Goal: Obtain resource: Download file/media

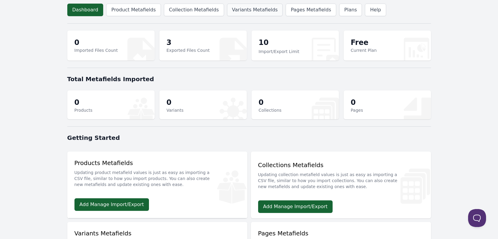
click at [239, 7] on link "Variants Metafields" at bounding box center [255, 10] width 56 height 13
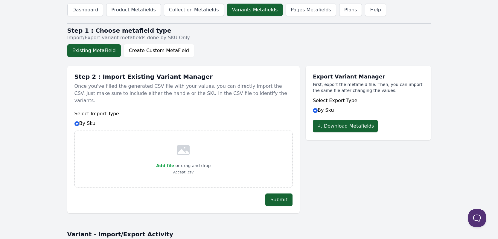
drag, startPoint x: 81, startPoint y: 118, endPoint x: 94, endPoint y: 118, distance: 13.8
click at [94, 118] on div "Select Import Type By Sku" at bounding box center [183, 118] width 218 height 17
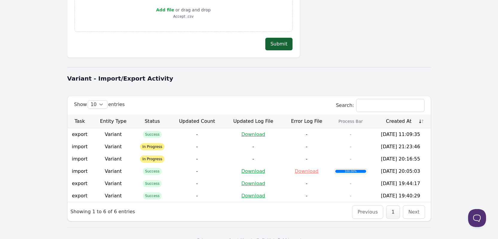
scroll to position [162, 0]
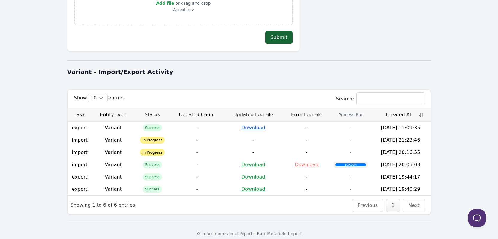
click at [250, 125] on link "Download" at bounding box center [253, 128] width 24 height 6
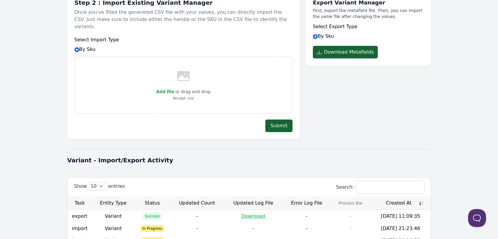
scroll to position [0, 0]
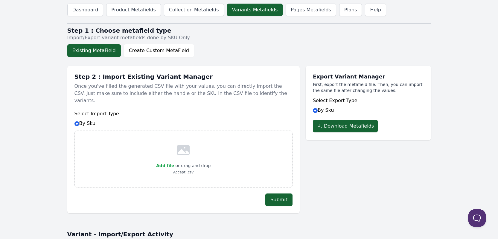
click at [25, 66] on body "Dashboard Product Metafields Collection Metafields Variants Metafields Pages Me…" at bounding box center [249, 204] width 498 height 408
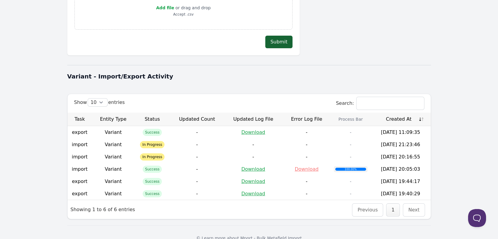
scroll to position [162, 0]
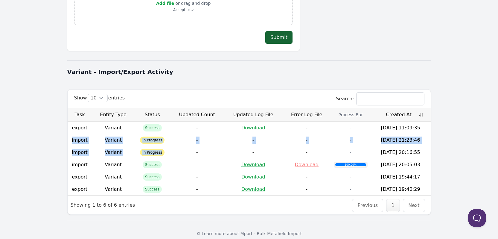
drag, startPoint x: 71, startPoint y: 132, endPoint x: 163, endPoint y: 143, distance: 91.8
click at [163, 143] on tbody "export Variant Success - Download - - [DATE] 11:09:35 import Variant In Progres…" at bounding box center [249, 158] width 363 height 74
click at [163, 149] on span "In Progress" at bounding box center [152, 152] width 25 height 7
drag, startPoint x: 72, startPoint y: 132, endPoint x: 189, endPoint y: 147, distance: 118.5
click at [189, 147] on tbody "export Variant Success - Download - - [DATE] 11:09:35 import Variant In Progres…" at bounding box center [249, 158] width 363 height 74
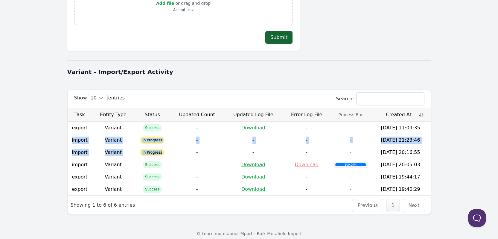
click at [189, 147] on td "-" at bounding box center [197, 152] width 54 height 12
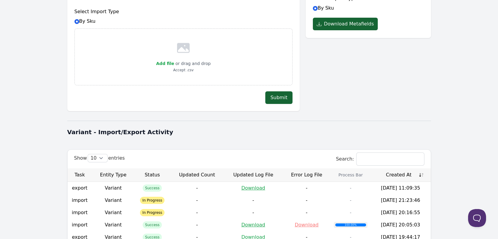
scroll to position [102, 0]
click at [23, 128] on body "Dashboard Product Metafields Collection Metafields Variants Metafields Pages Me…" at bounding box center [249, 102] width 498 height 408
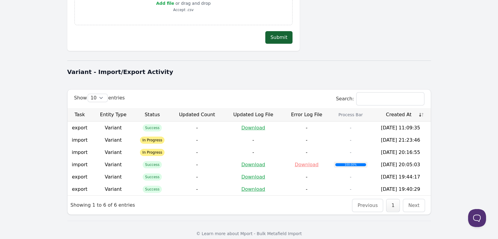
scroll to position [42, 0]
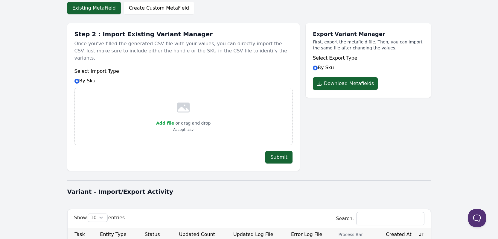
drag, startPoint x: 86, startPoint y: 72, endPoint x: 100, endPoint y: 72, distance: 13.2
click at [100, 72] on div "Select Import Type By Sku" at bounding box center [183, 76] width 218 height 17
click at [39, 144] on body "Dashboard Product Metafields Collection Metafields Variants Metafields Pages Me…" at bounding box center [249, 162] width 498 height 408
